Goal: Transaction & Acquisition: Purchase product/service

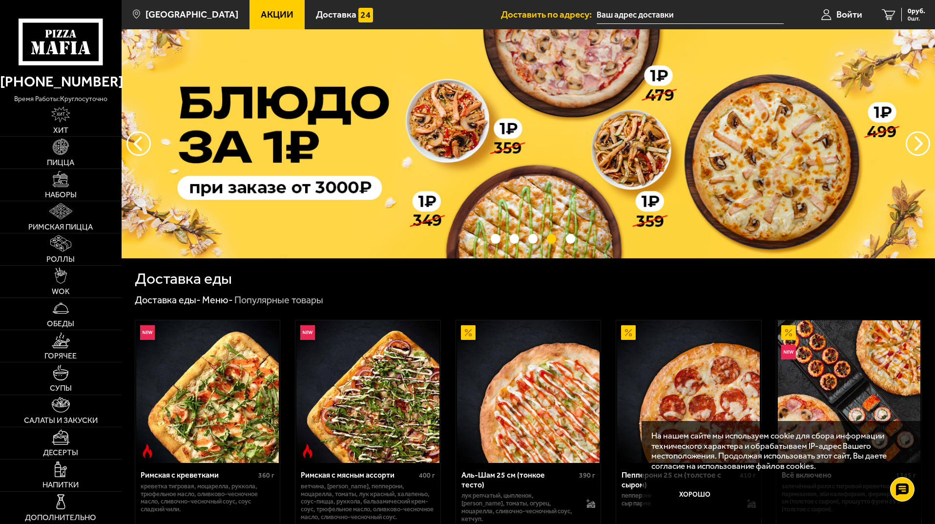
click at [699, 502] on button "Хорошо" at bounding box center [695, 494] width 88 height 29
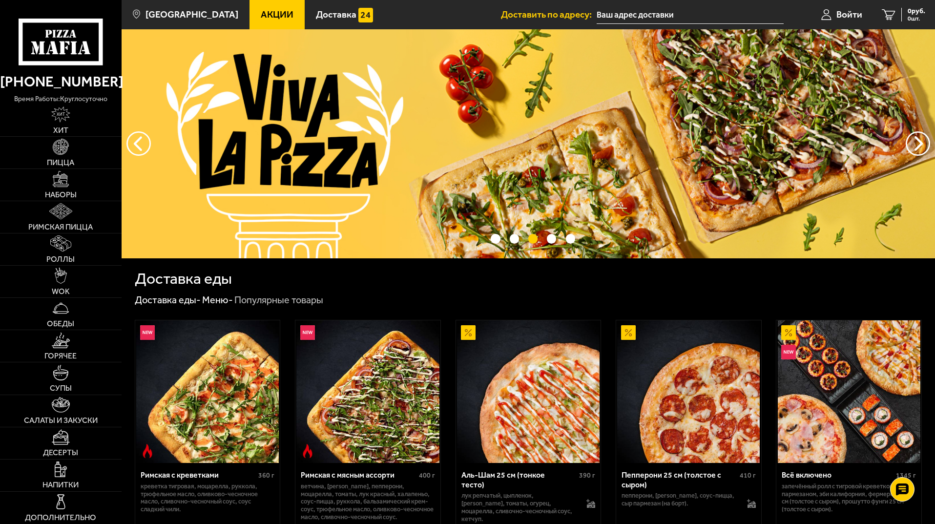
click at [259, 4] on link "Акции" at bounding box center [276, 14] width 55 height 29
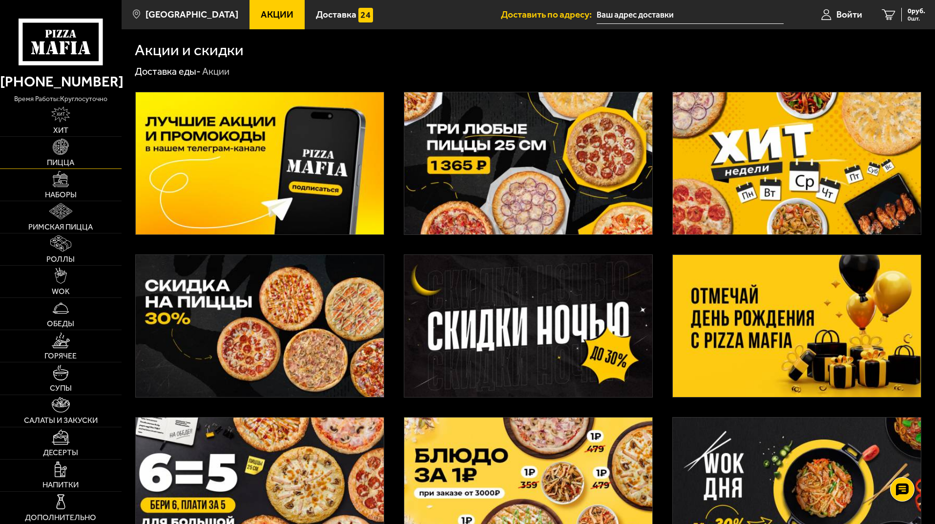
click at [79, 155] on link "Пицца" at bounding box center [61, 153] width 122 height 32
